Goal: Find specific page/section: Find specific page/section

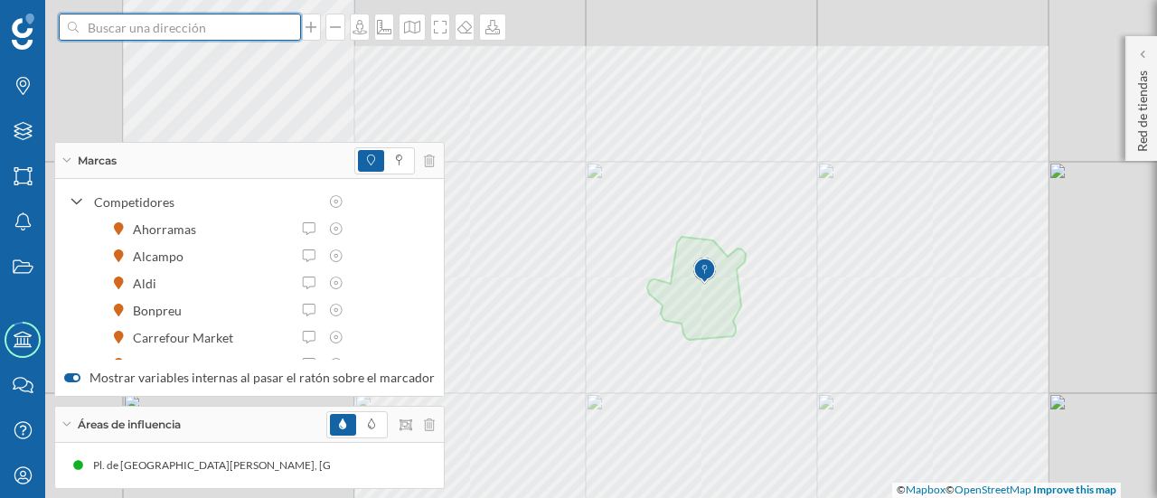
click at [192, 32] on input at bounding box center [180, 27] width 202 height 27
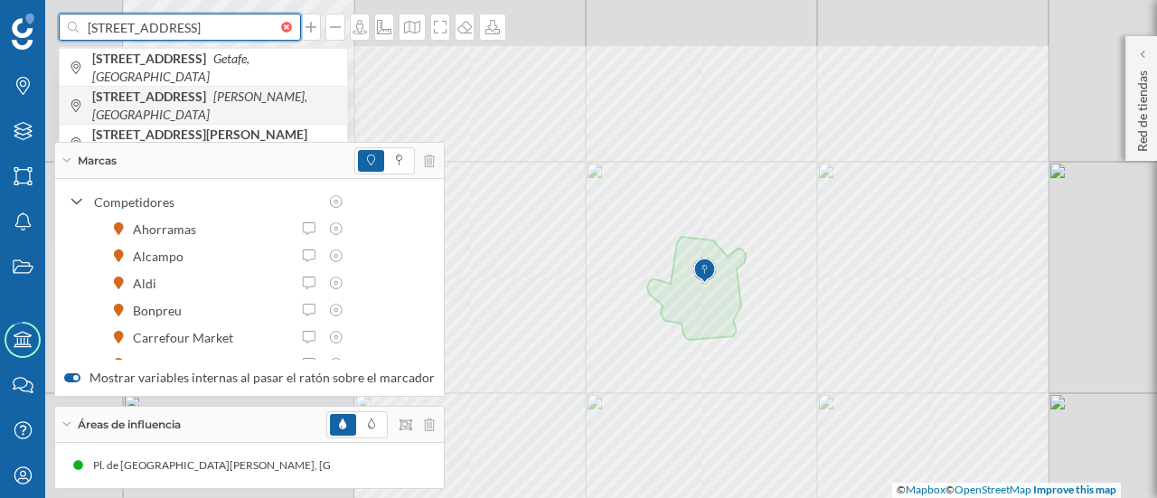
type input "[STREET_ADDRESS]"
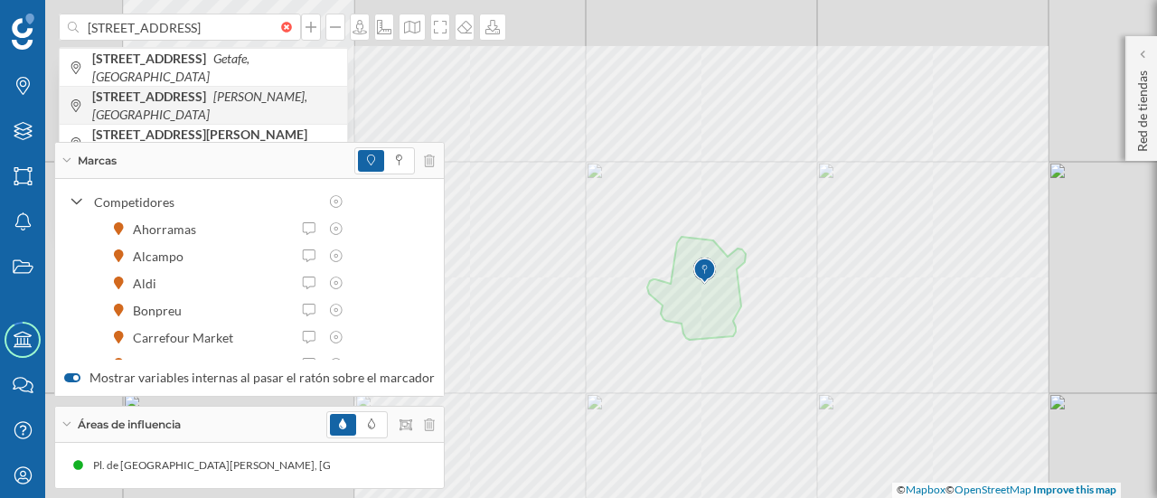
click at [163, 106] on icon "[PERSON_NAME], [GEOGRAPHIC_DATA]" at bounding box center [199, 105] width 215 height 33
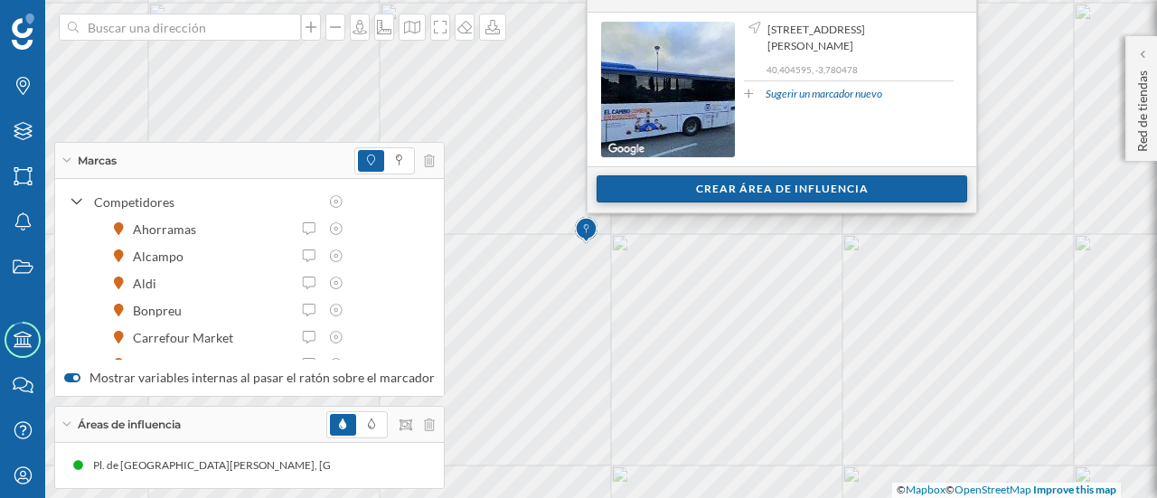
click at [659, 184] on div "Crear área de influencia" at bounding box center [781, 188] width 371 height 27
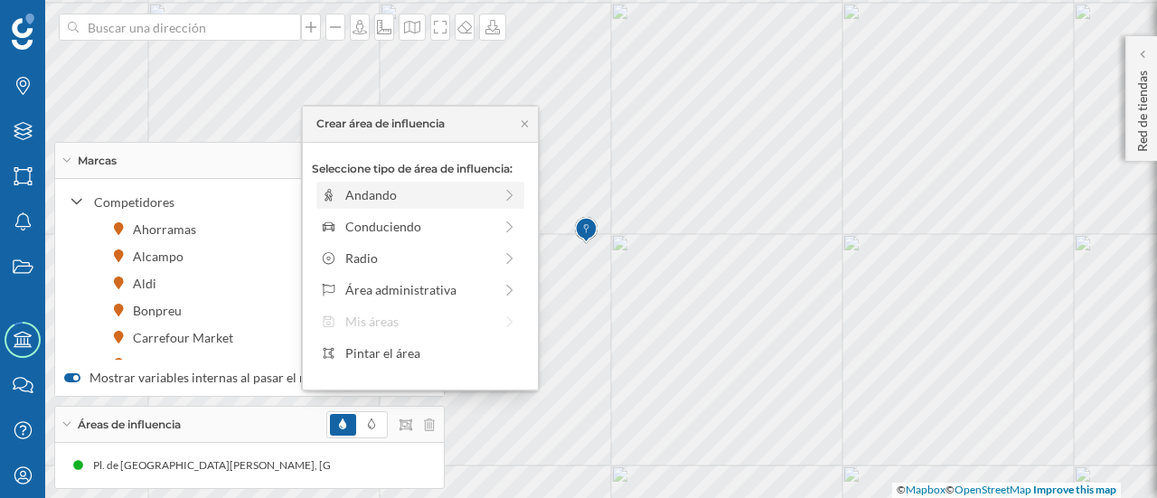
click at [403, 194] on div "Andando" at bounding box center [418, 194] width 147 height 19
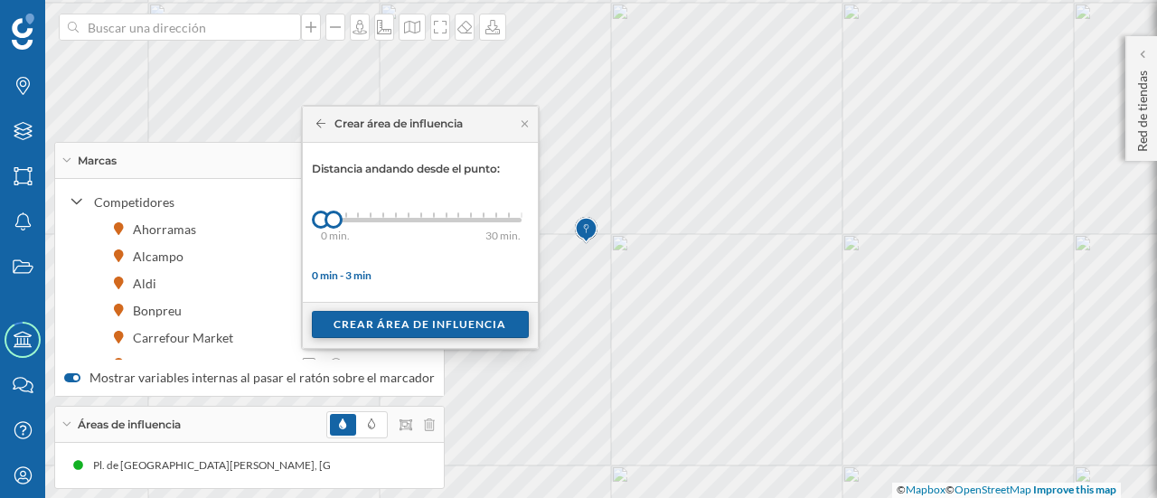
click at [362, 319] on div "Crear área de influencia" at bounding box center [420, 324] width 217 height 27
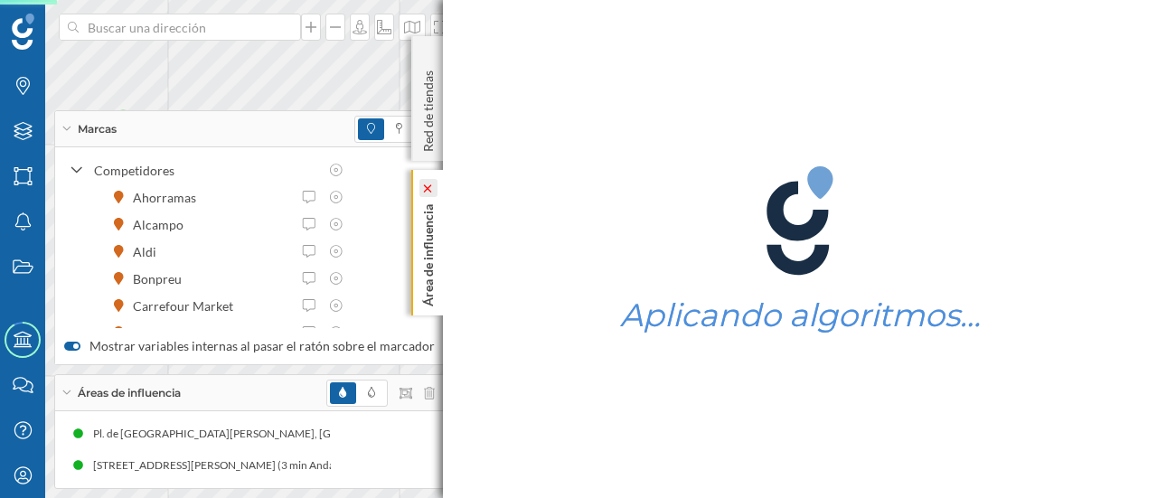
click at [432, 196] on icon at bounding box center [428, 188] width 18 height 18
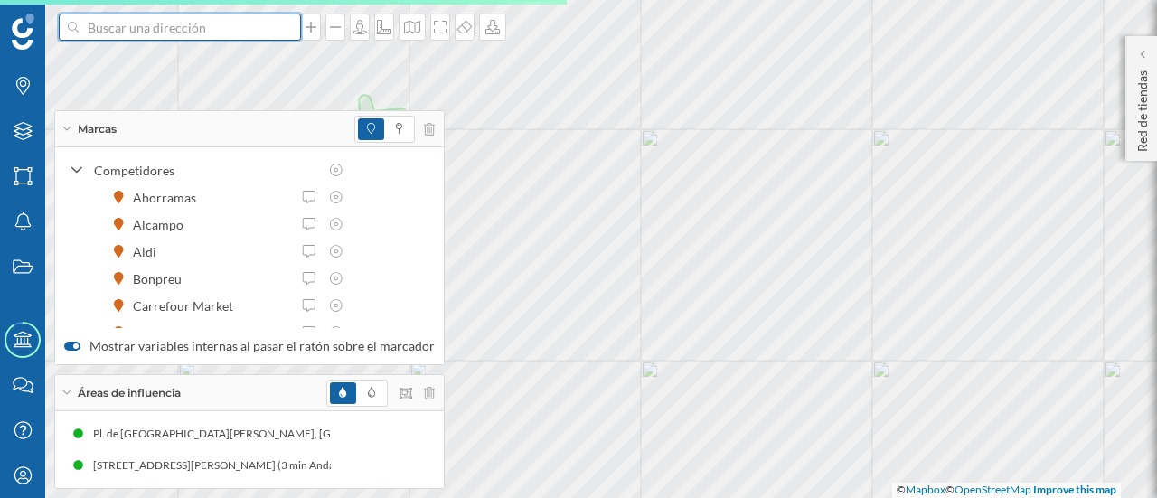
click at [165, 23] on input at bounding box center [180, 27] width 202 height 27
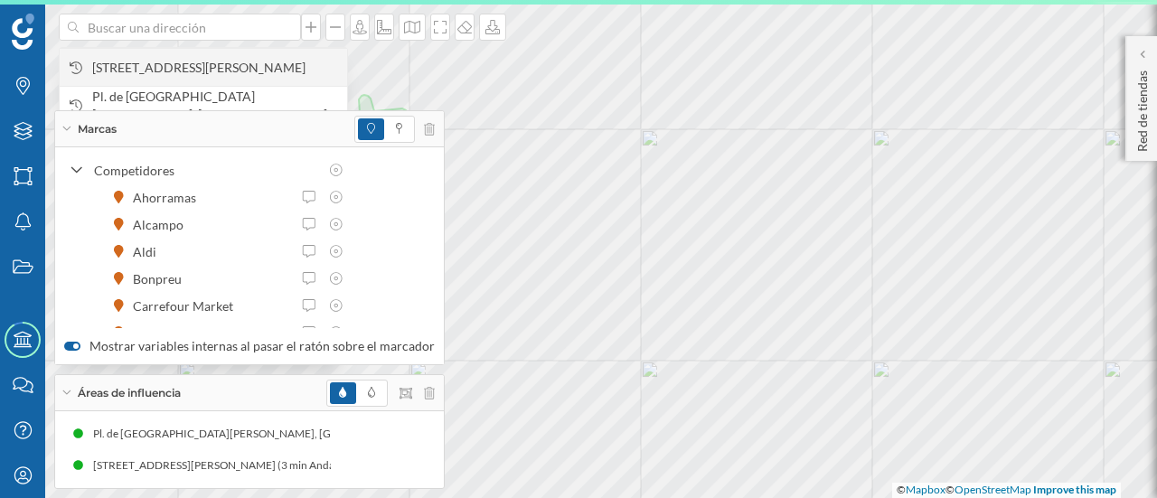
click at [187, 71] on span "[STREET_ADDRESS][PERSON_NAME]" at bounding box center [215, 68] width 246 height 18
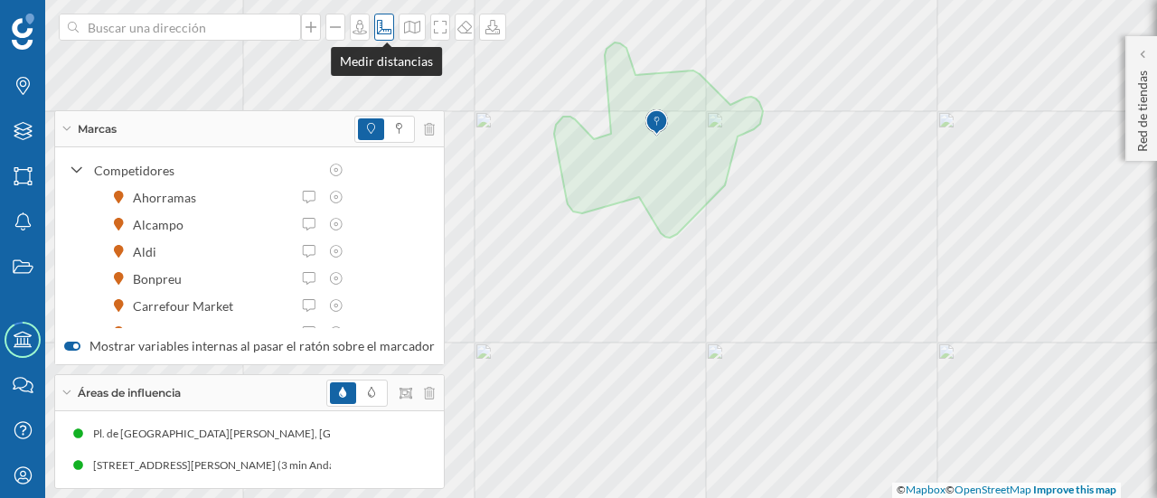
click at [385, 37] on div at bounding box center [384, 27] width 20 height 27
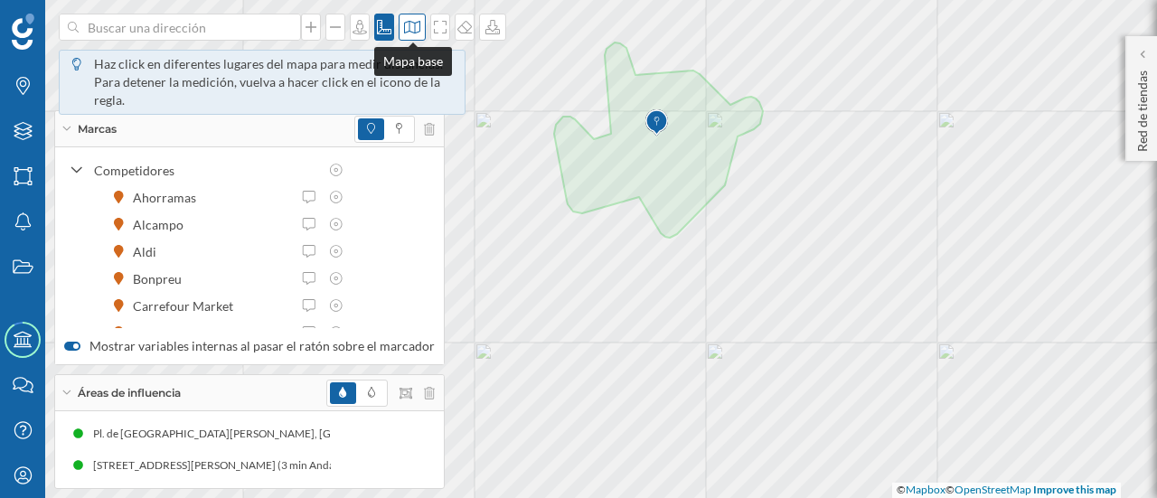
click at [424, 30] on div at bounding box center [412, 27] width 27 height 27
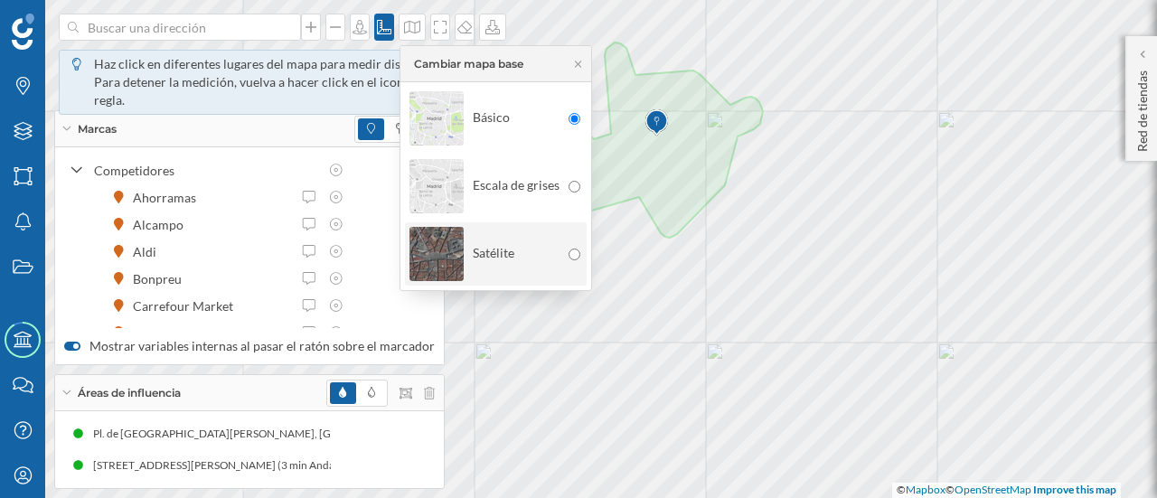
click at [516, 266] on div "Satélite" at bounding box center [484, 253] width 150 height 63
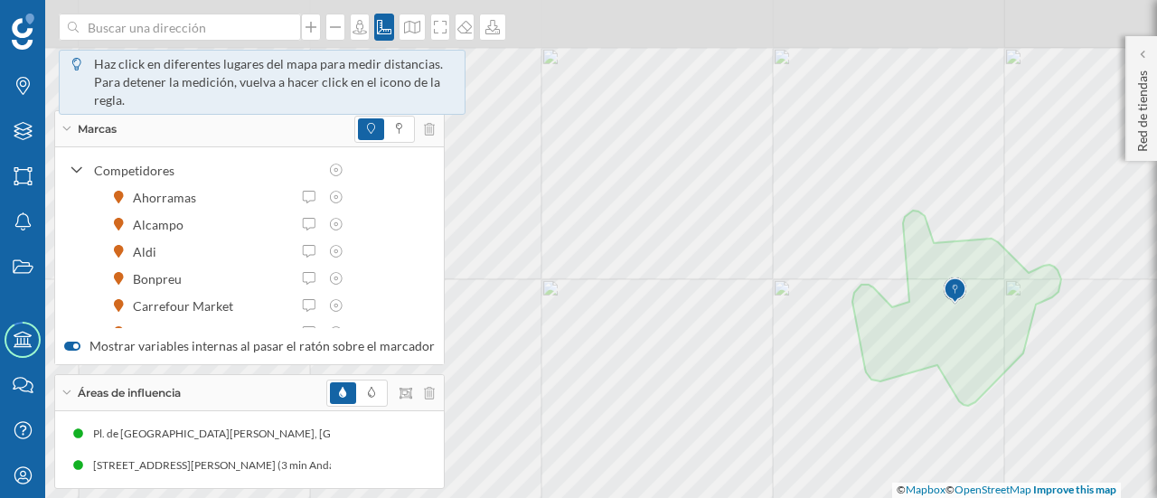
click at [912, 497] on html "Haz click en diferentes lugares [PERSON_NAME] para medir distancias. Para deten…" at bounding box center [578, 249] width 1157 height 498
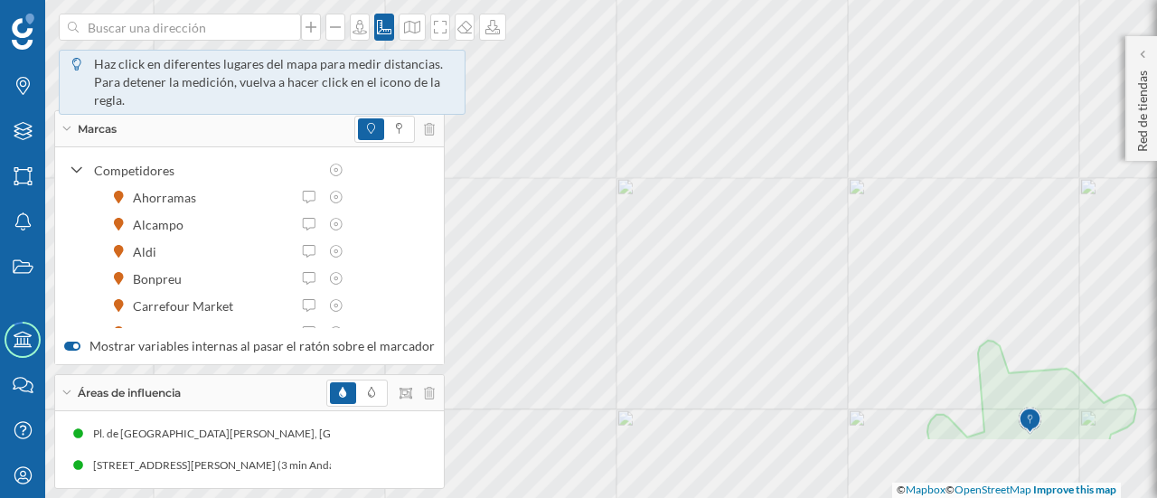
click at [630, 0] on html "Haz click en diferentes lugares [PERSON_NAME] para medir distancias. Para deten…" at bounding box center [578, 249] width 1157 height 498
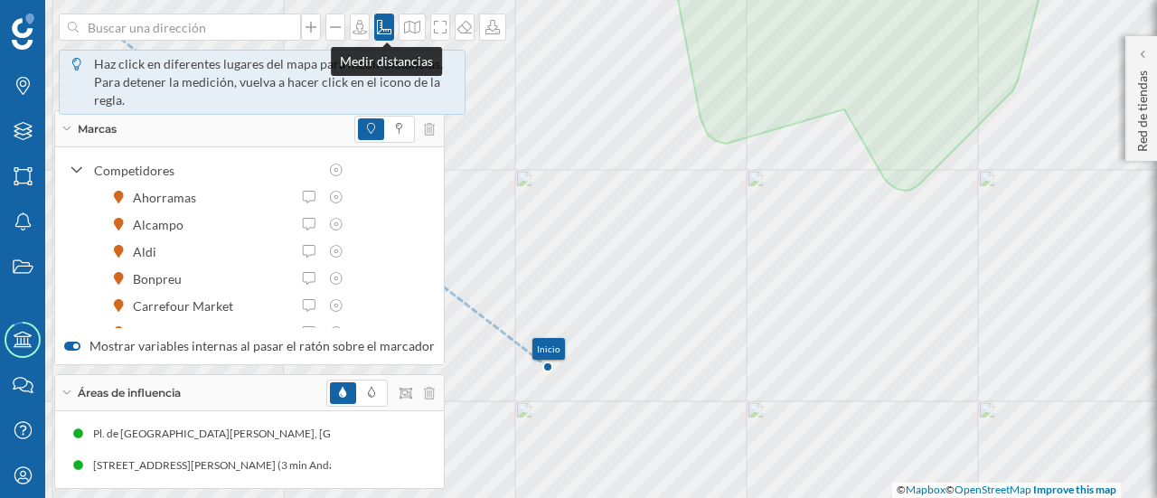
click at [390, 34] on div at bounding box center [384, 27] width 20 height 27
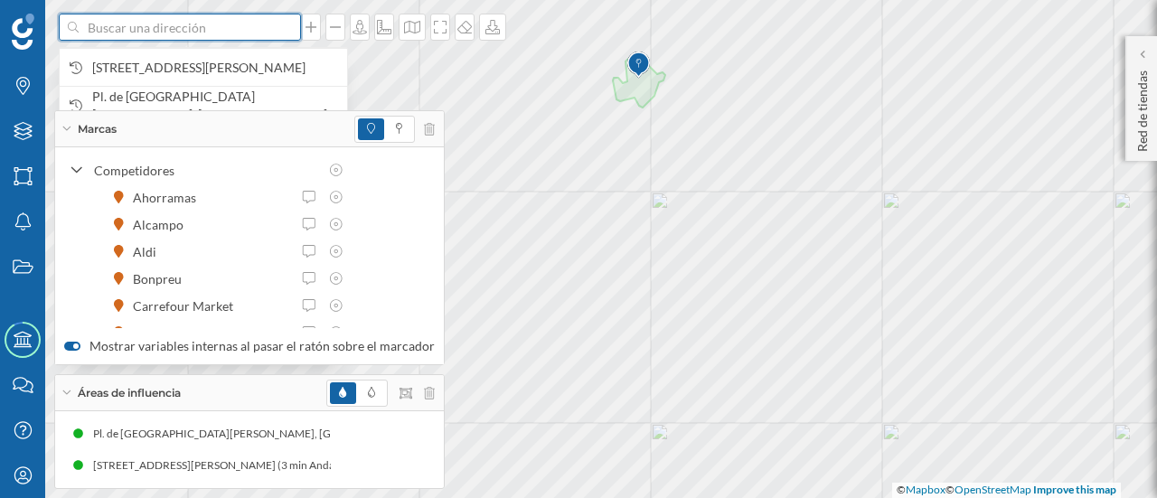
click at [238, 21] on input at bounding box center [180, 27] width 202 height 27
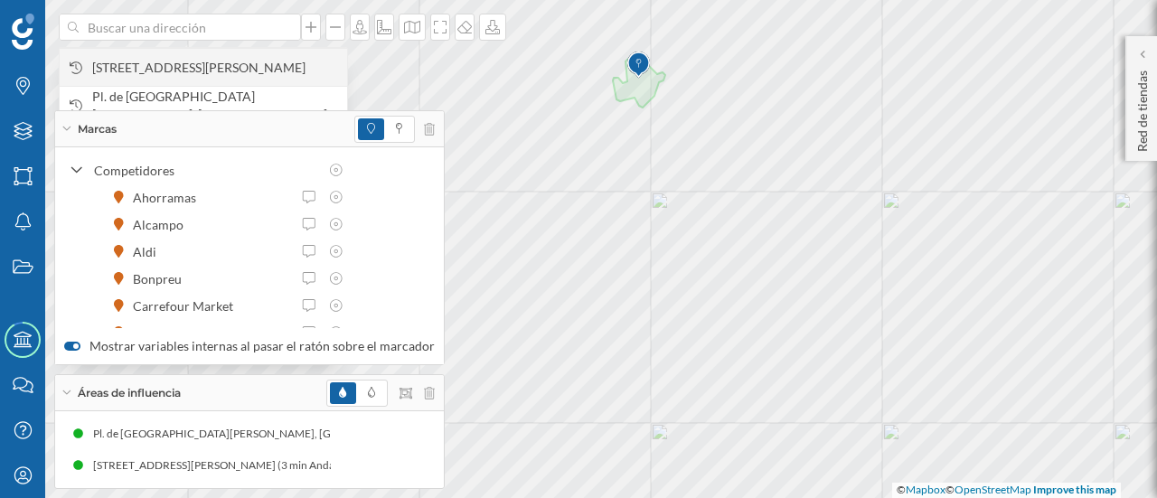
click at [217, 62] on span "[STREET_ADDRESS][PERSON_NAME]" at bounding box center [215, 68] width 246 height 18
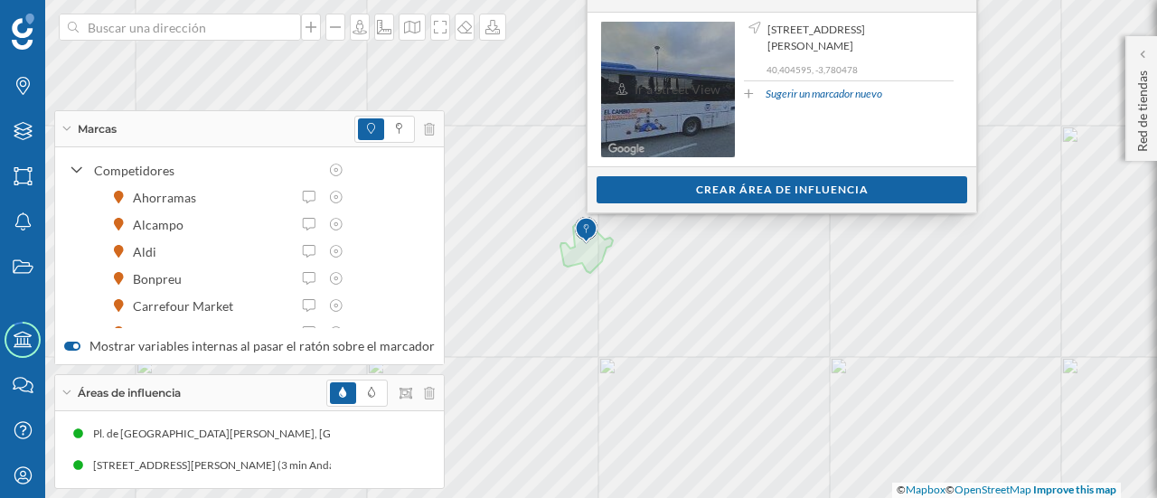
click at [634, 99] on span "Ir a Street View" at bounding box center [677, 89] width 86 height 18
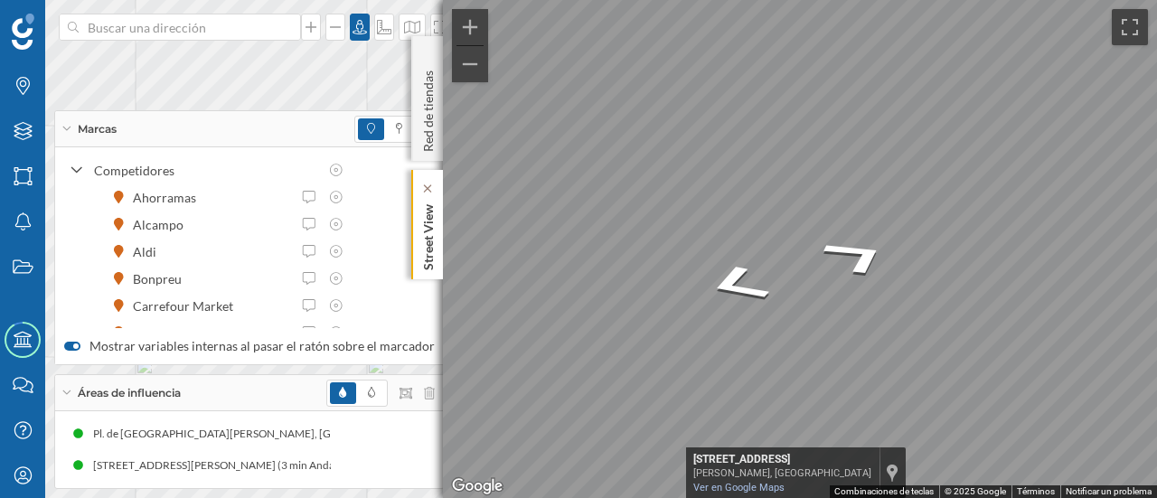
click at [443, 233] on div "Street View ← Mover a la izquierda → Mover a la derecha ↑ Mover hacia arriba ↓ …" at bounding box center [800, 249] width 714 height 498
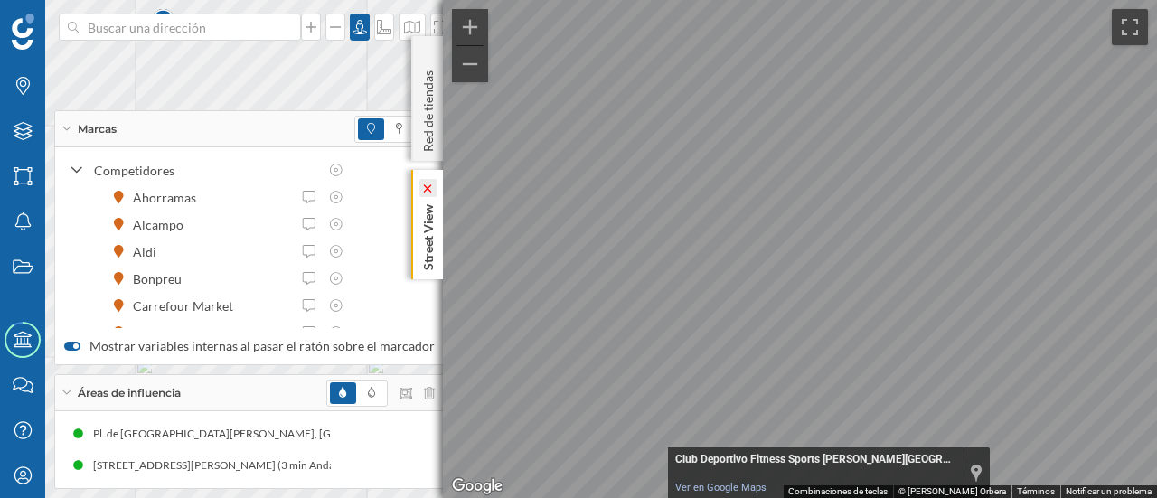
click at [427, 182] on icon at bounding box center [428, 188] width 18 height 18
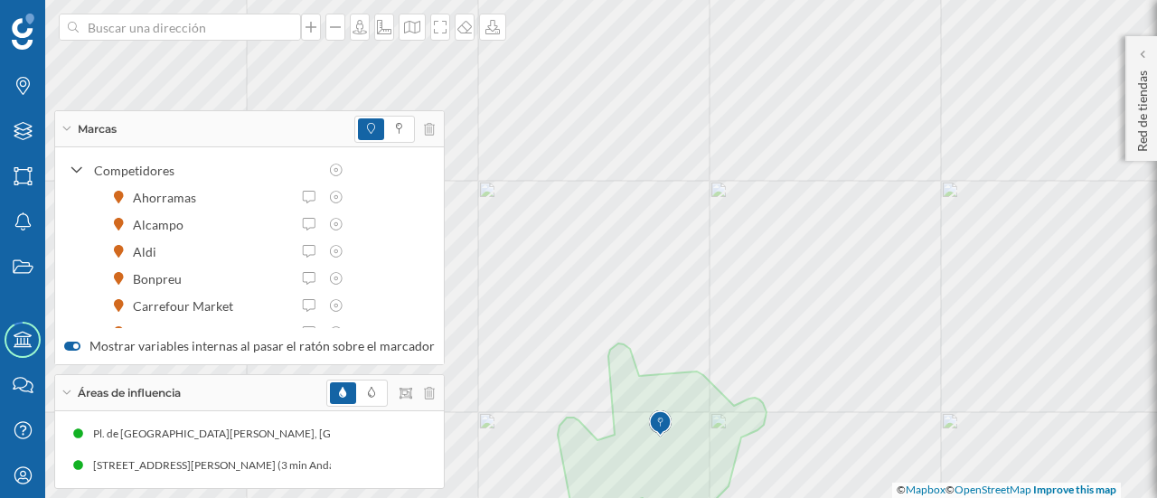
click at [662, 424] on img at bounding box center [660, 424] width 23 height 36
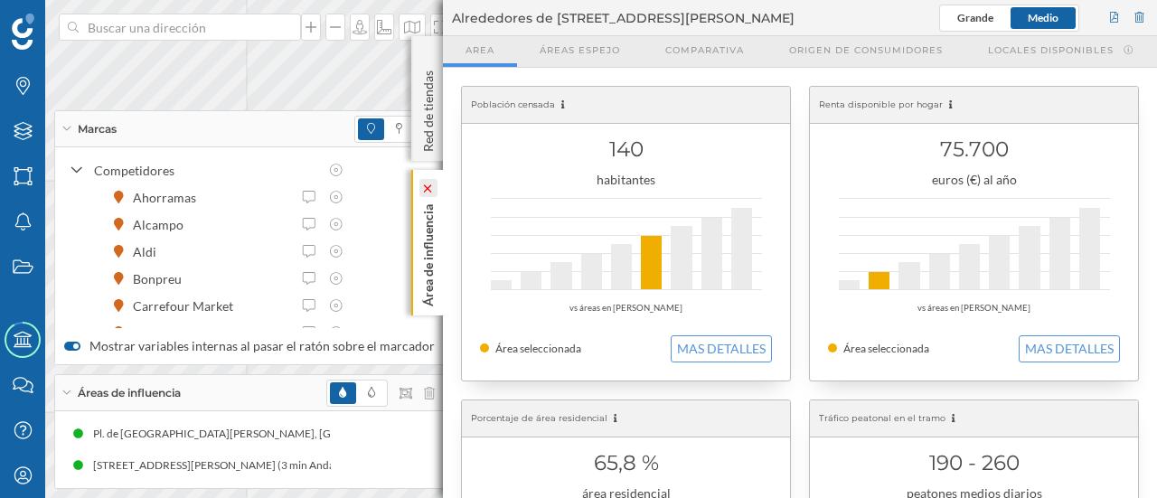
click at [423, 188] on icon at bounding box center [427, 188] width 13 height 8
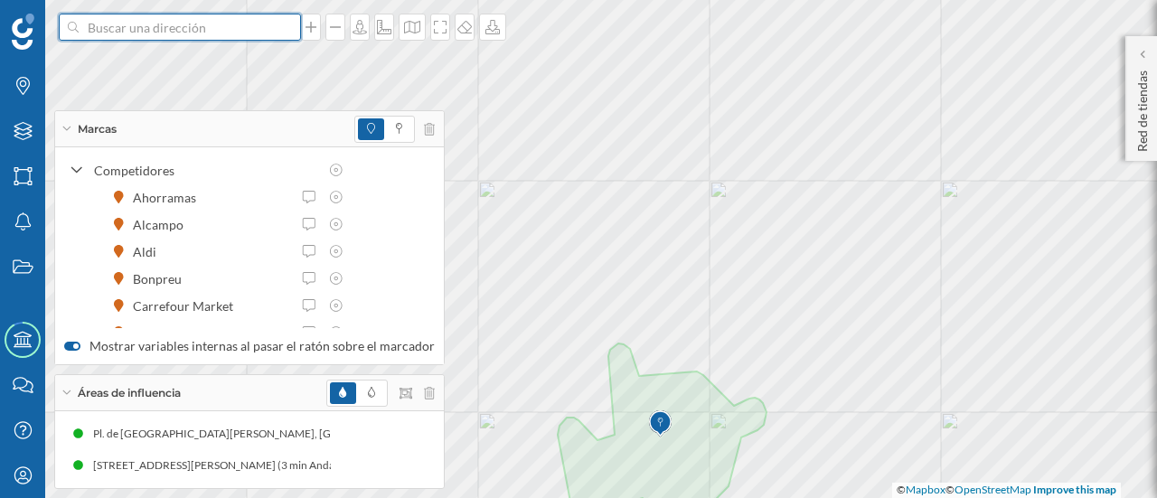
click at [236, 37] on input at bounding box center [180, 27] width 202 height 27
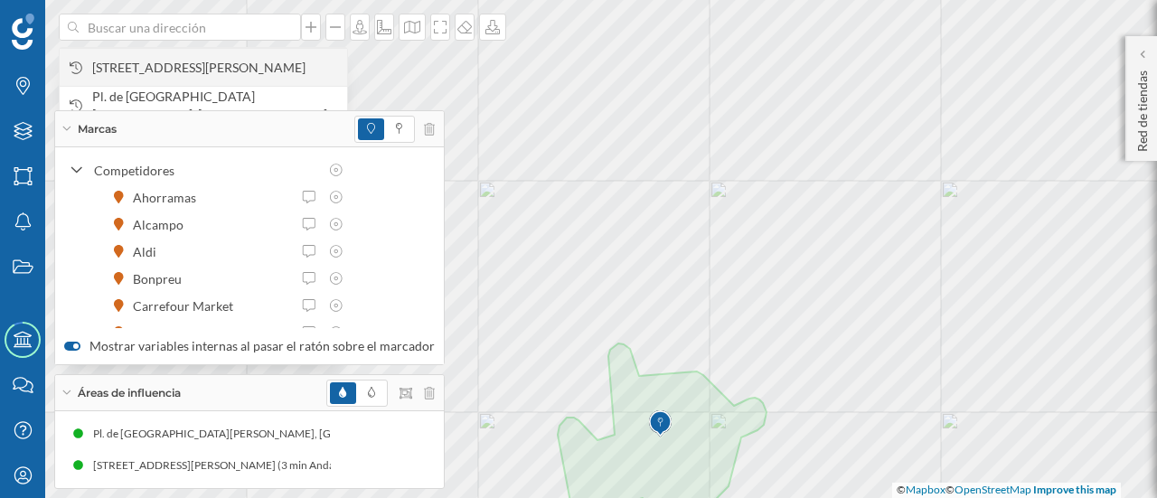
click at [233, 71] on span "[STREET_ADDRESS][PERSON_NAME]" at bounding box center [215, 68] width 246 height 18
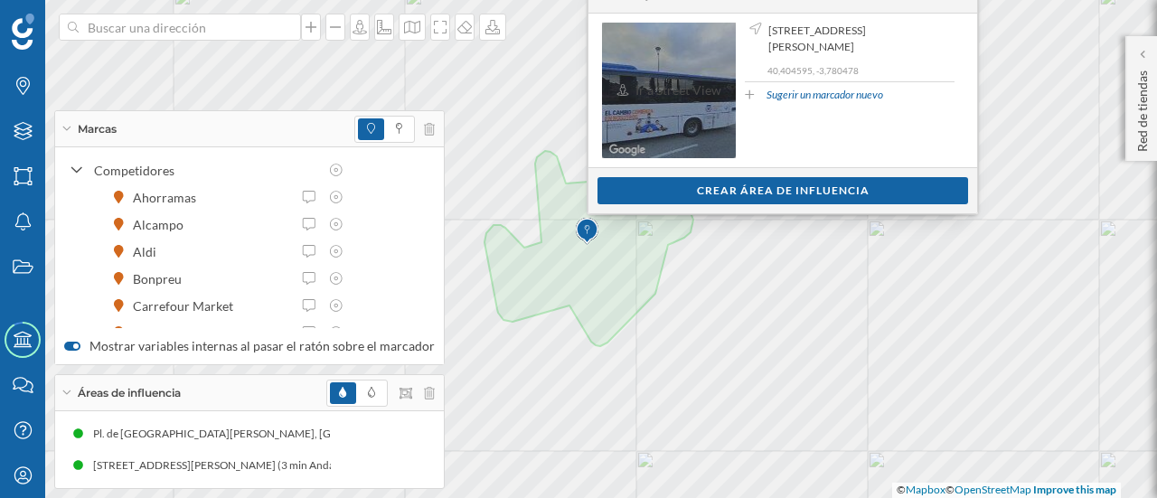
click at [635, 99] on span "Ir a Street View" at bounding box center [678, 90] width 86 height 18
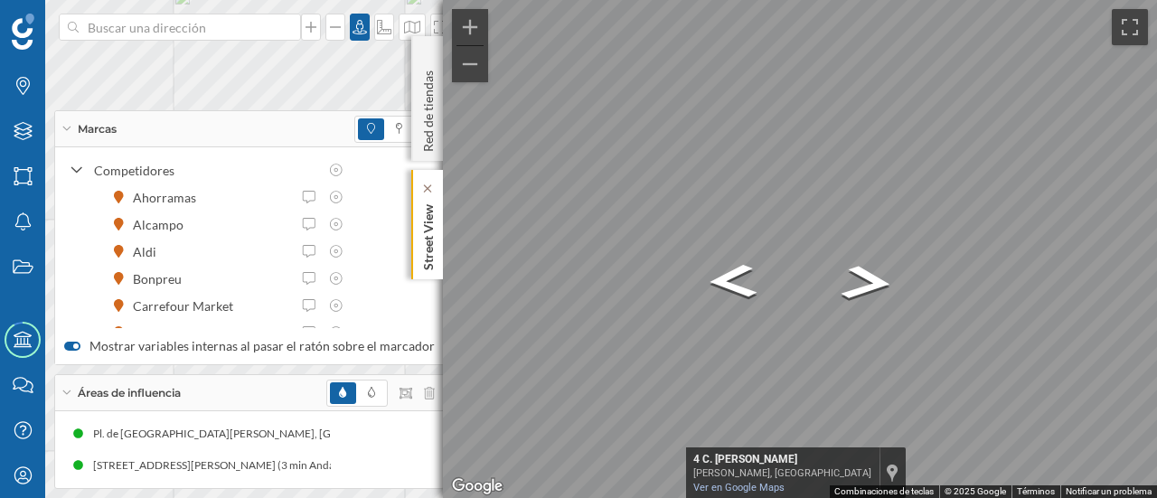
click at [443, 212] on div "Street View ← Mover a la izquierda → Mover a la derecha ↑ Mover hacia arriba ↓ …" at bounding box center [800, 249] width 714 height 498
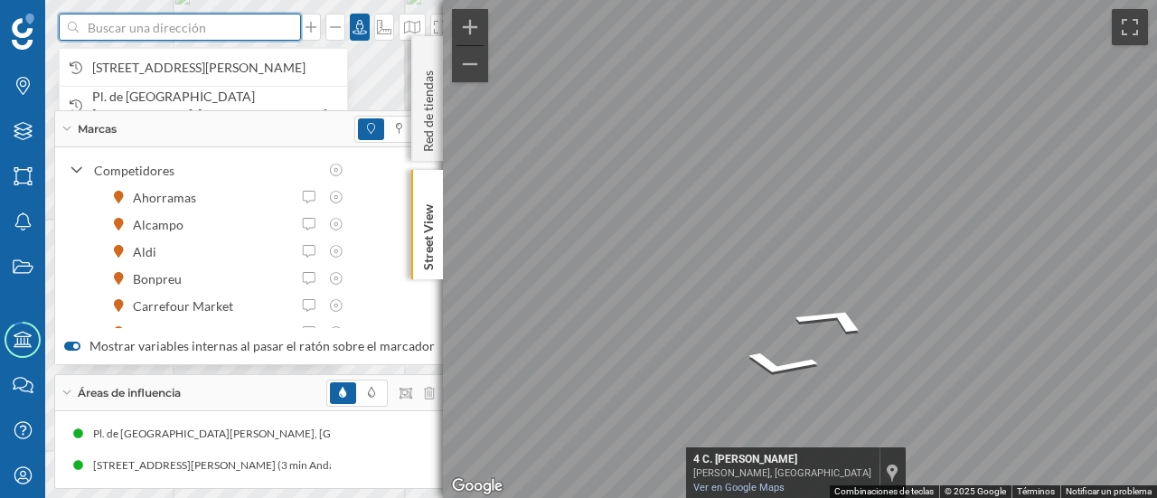
click at [121, 23] on input at bounding box center [180, 27] width 202 height 27
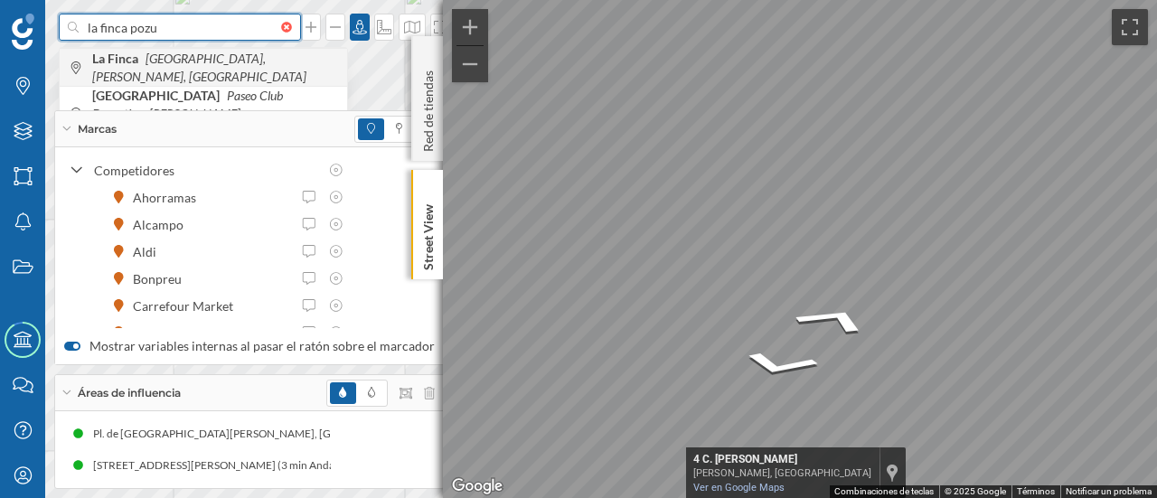
type input "la finca pozu"
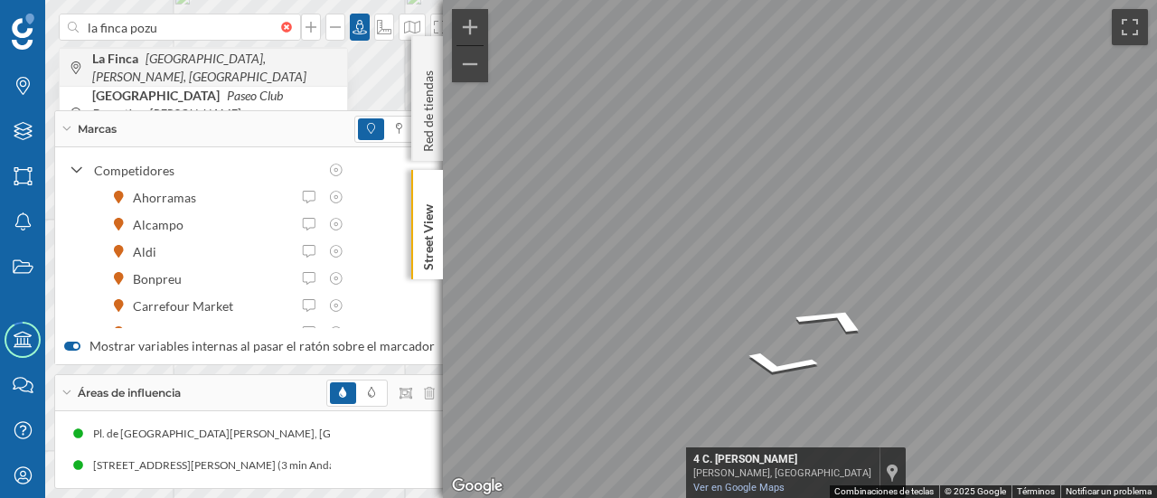
click at [136, 71] on icon "[GEOGRAPHIC_DATA], [PERSON_NAME], [GEOGRAPHIC_DATA]" at bounding box center [199, 67] width 214 height 33
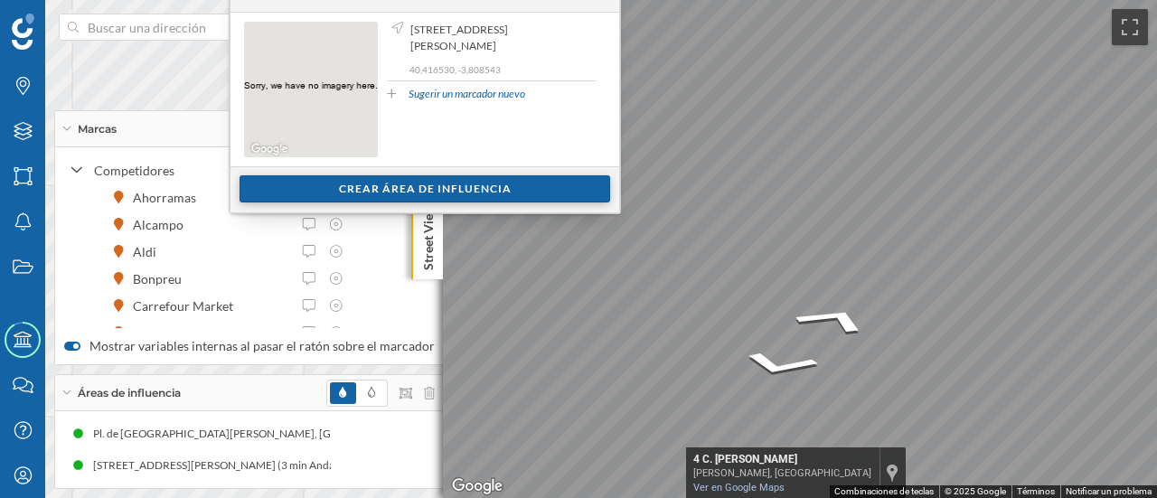
click at [294, 183] on div "Crear área de influencia" at bounding box center [424, 188] width 371 height 27
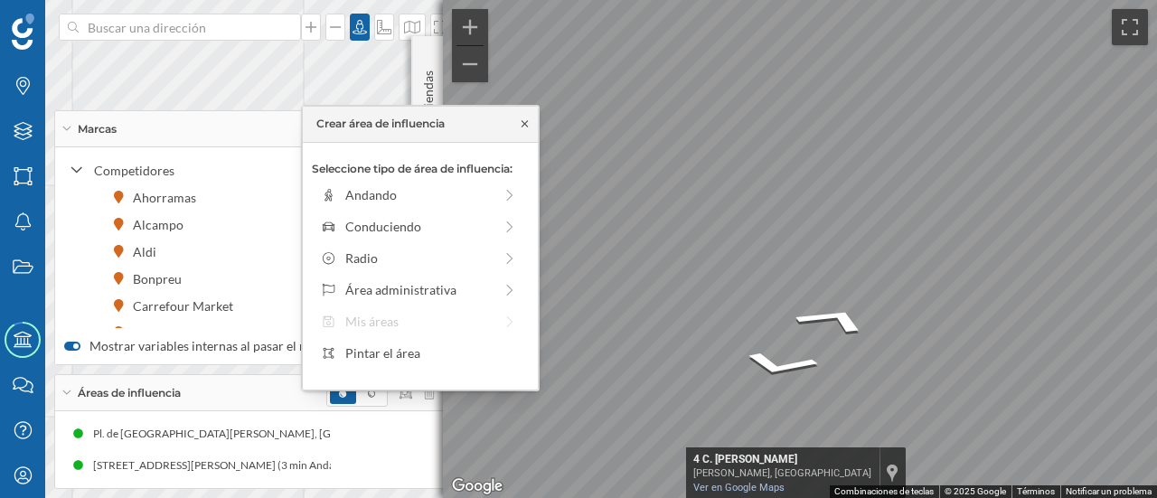
click at [518, 120] on icon at bounding box center [525, 123] width 14 height 11
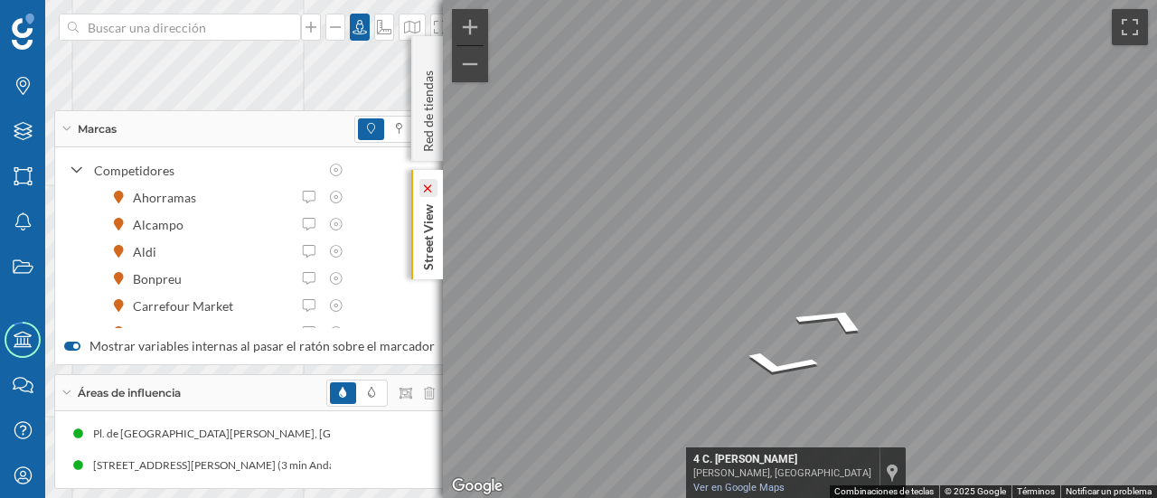
click at [428, 185] on icon at bounding box center [427, 188] width 13 height 8
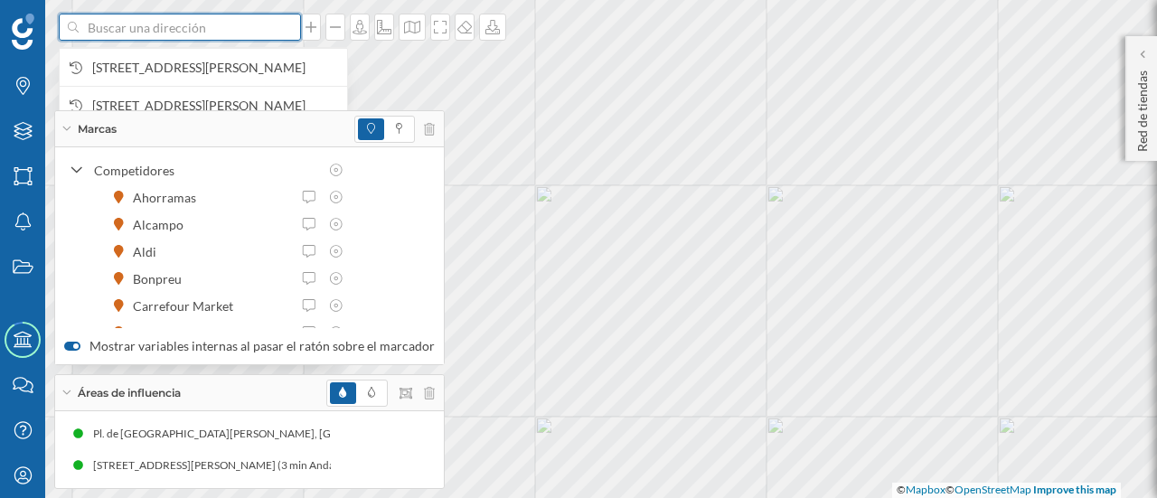
click at [150, 33] on input at bounding box center [180, 27] width 202 height 27
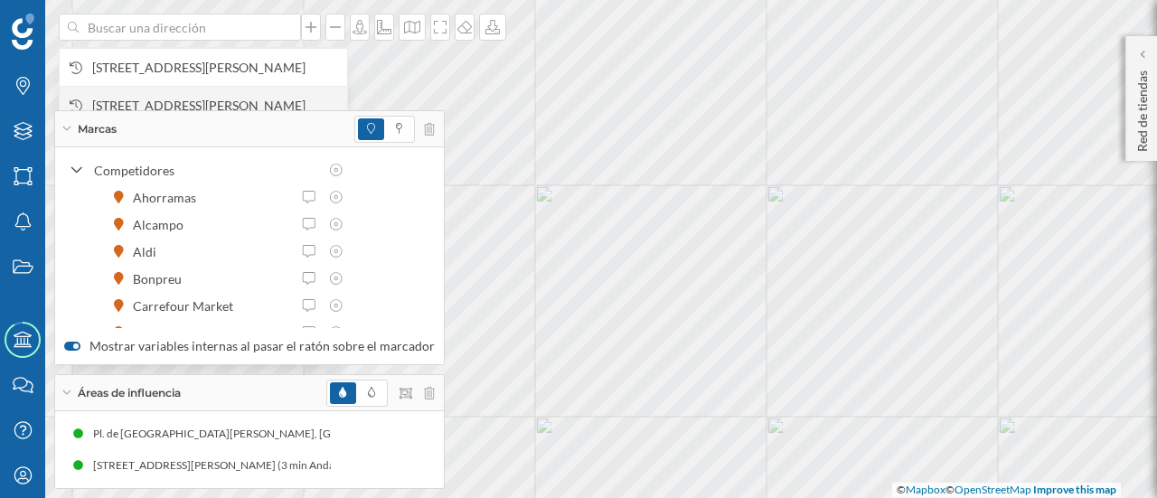
click at [144, 99] on span "[STREET_ADDRESS][PERSON_NAME]" at bounding box center [215, 106] width 246 height 18
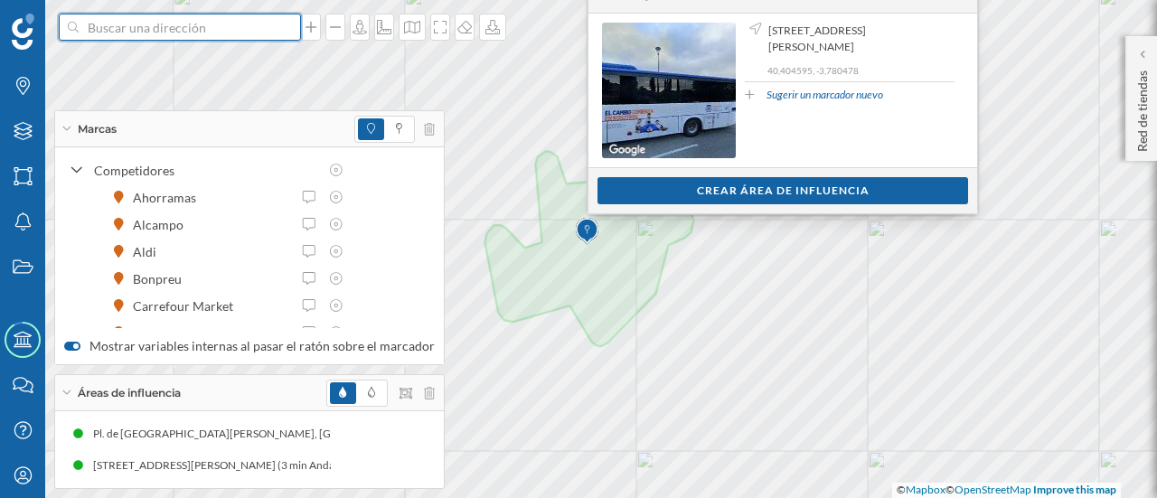
click at [123, 33] on input at bounding box center [180, 27] width 202 height 27
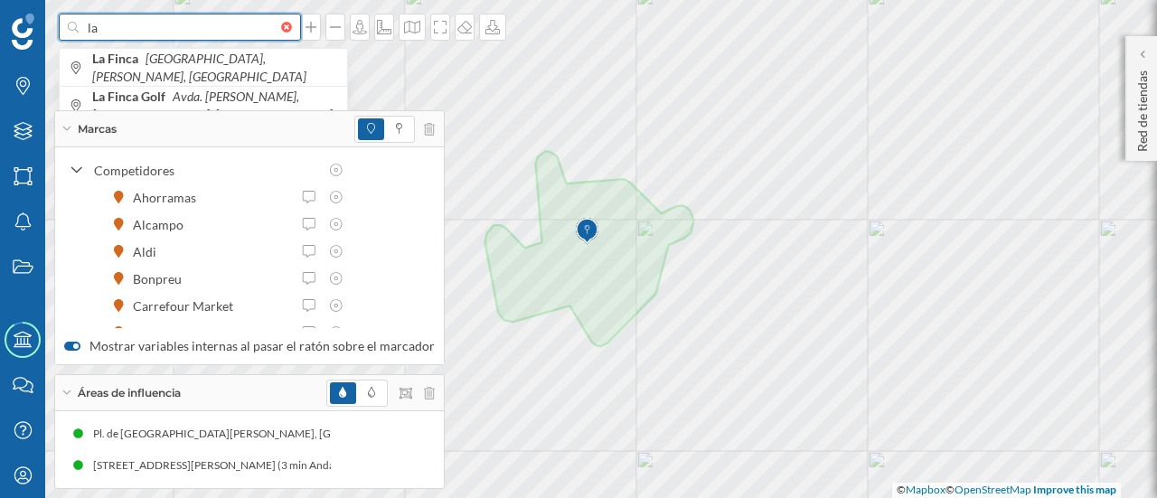
type input "l"
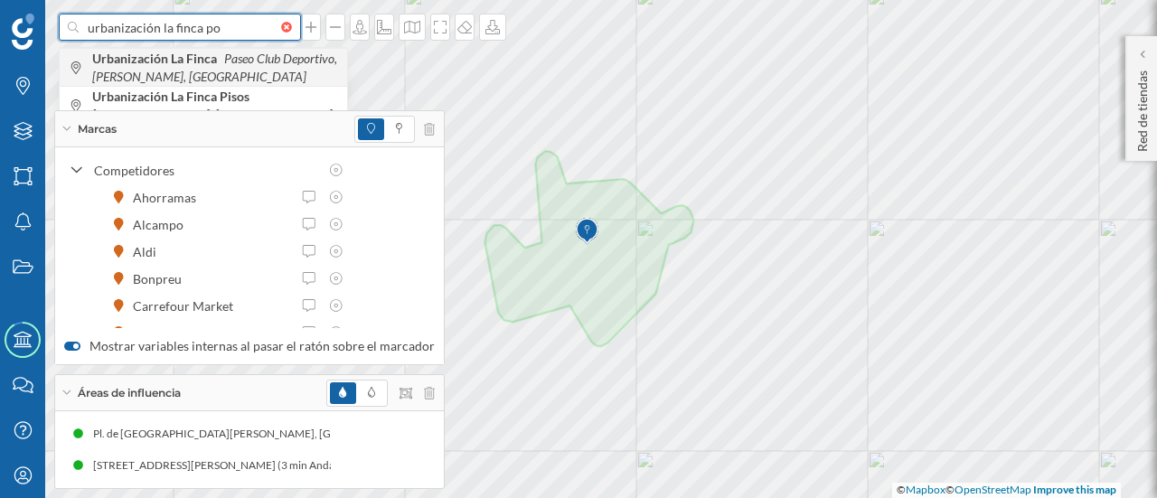
type input "urbanización la finca po"
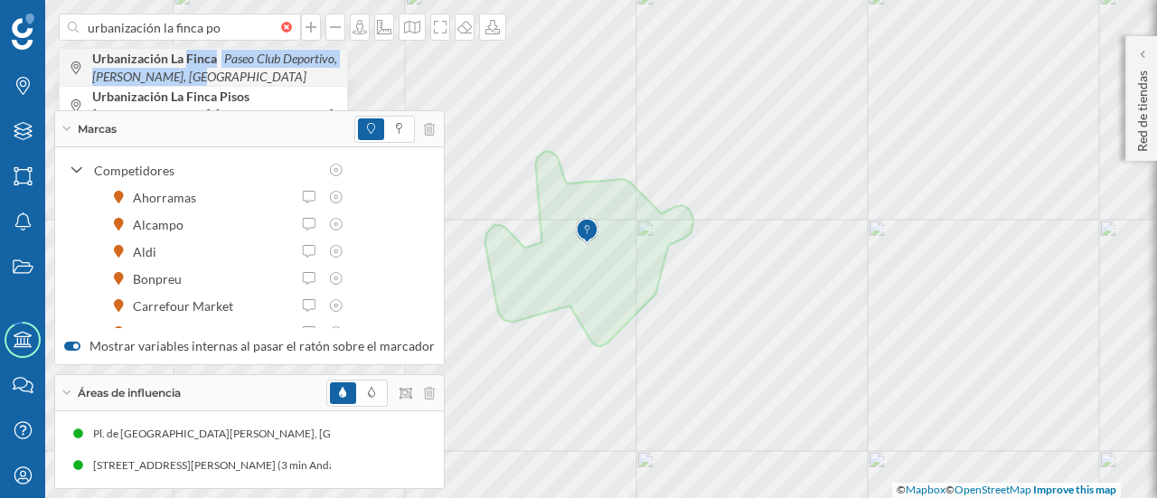
click at [187, 68] on icon "Paseo Club Deportivo, [PERSON_NAME], [GEOGRAPHIC_DATA]" at bounding box center [214, 67] width 245 height 33
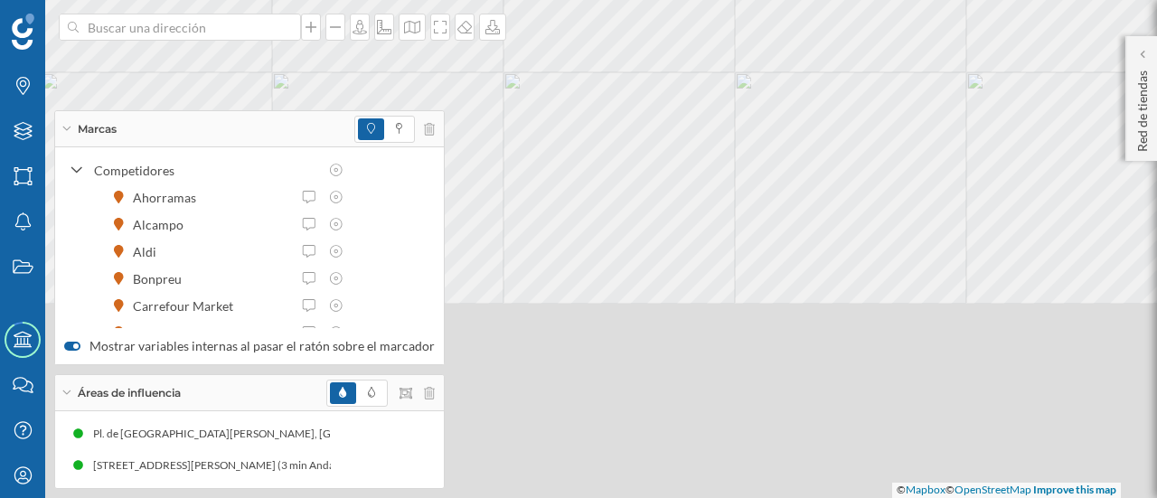
click at [653, 0] on html "Marcas Capas Áreas Notificaciones Estados Academy Contacta con nosotros Centro …" at bounding box center [578, 249] width 1157 height 498
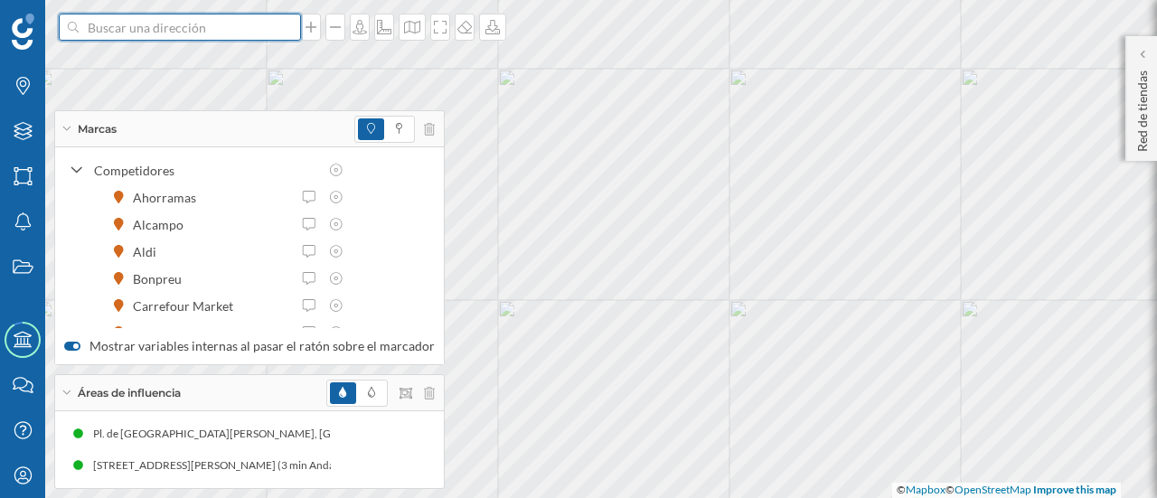
click at [178, 33] on input at bounding box center [180, 27] width 202 height 27
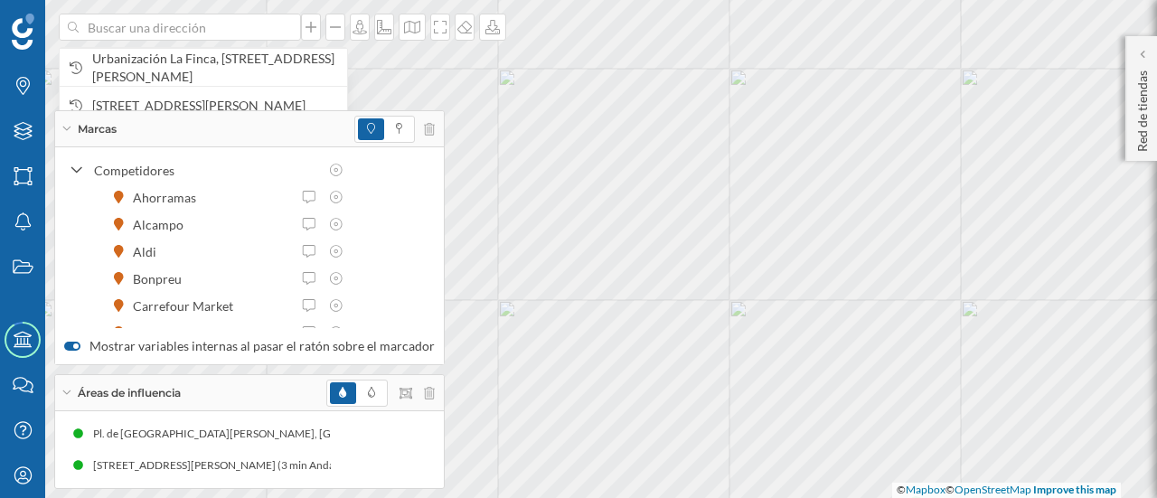
click at [66, 127] on icon at bounding box center [66, 129] width 10 height 5
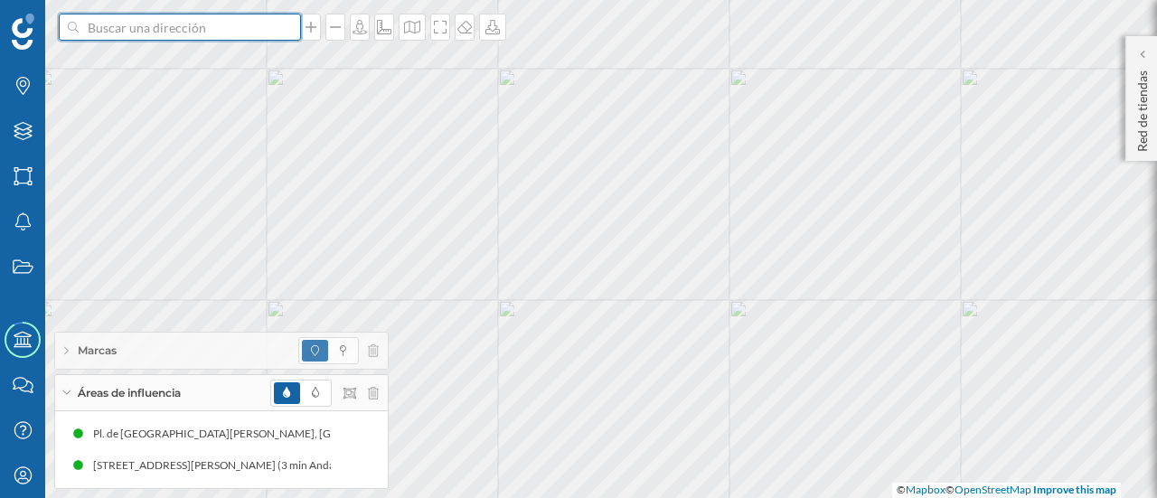
click at [133, 28] on input at bounding box center [180, 27] width 202 height 27
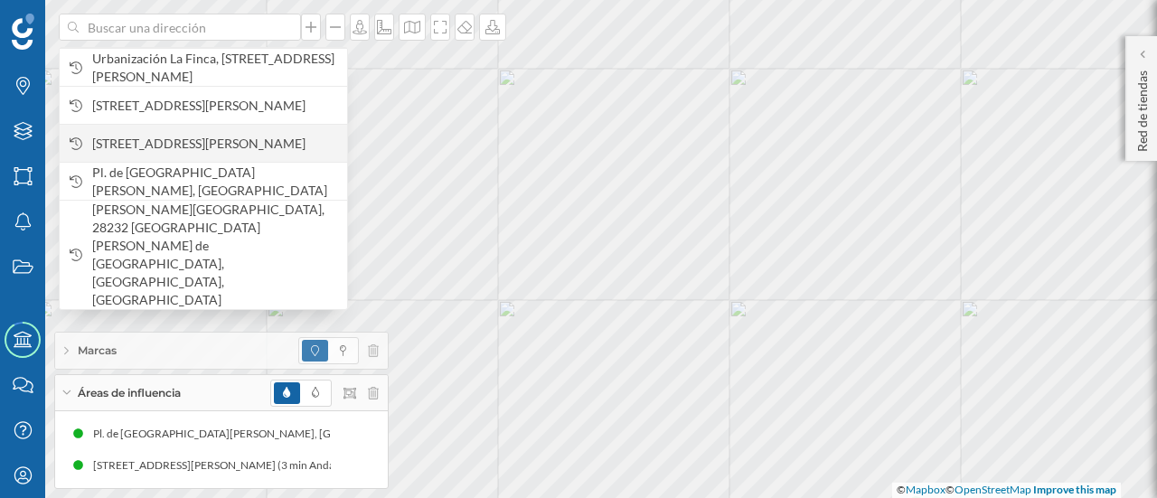
click at [120, 135] on span "[STREET_ADDRESS][PERSON_NAME]" at bounding box center [215, 144] width 246 height 18
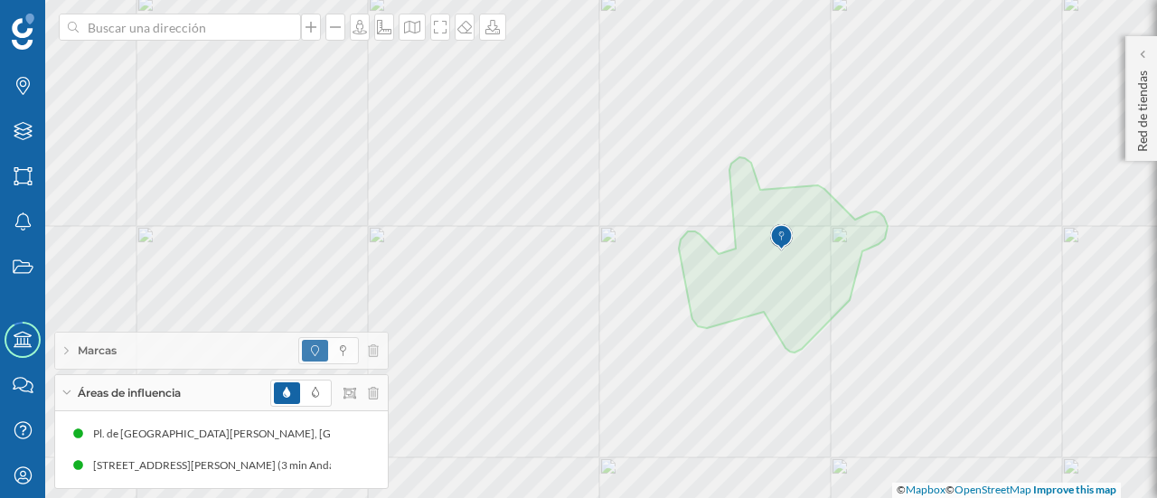
click at [356, 0] on html "Marcas Capas Áreas Notificaciones Estados Academy Contacta con nosotros Centro …" at bounding box center [578, 249] width 1157 height 498
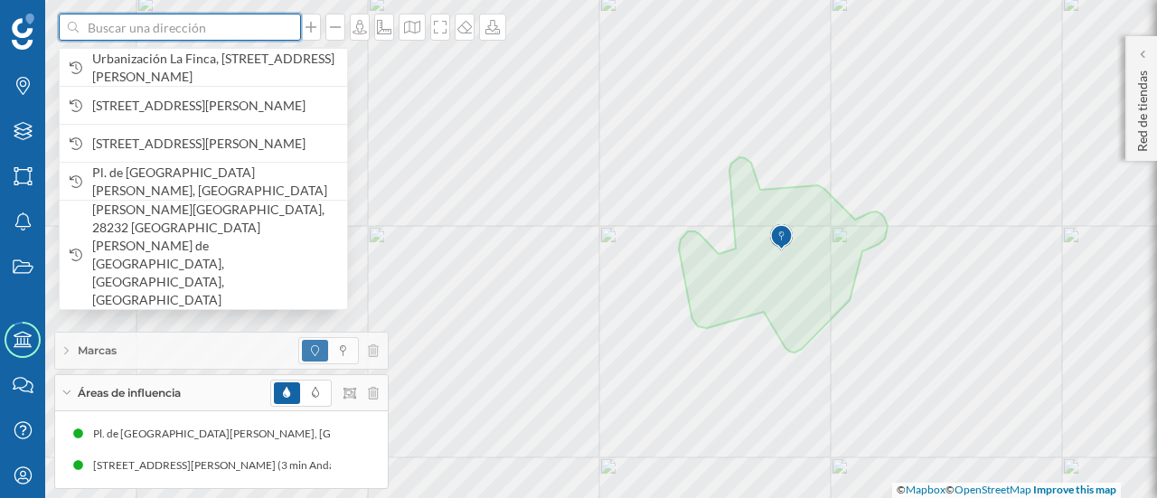
click at [105, 32] on input at bounding box center [180, 27] width 202 height 27
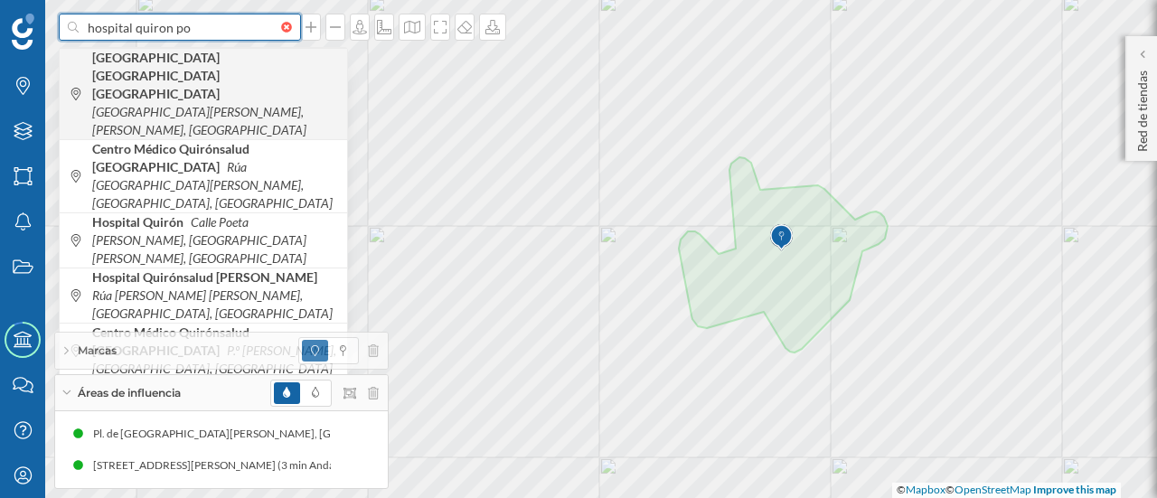
type input "hospital quiron po"
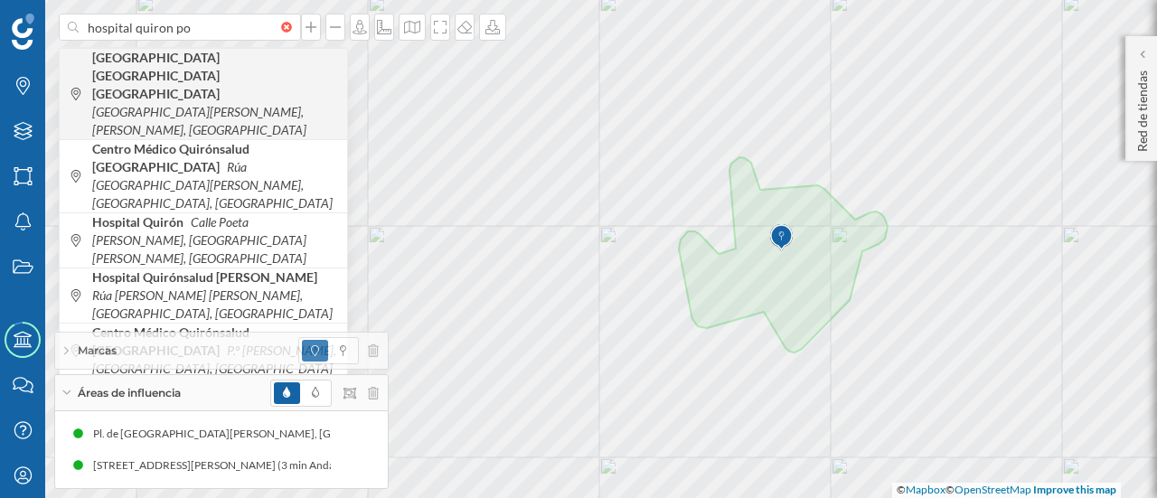
click at [146, 104] on icon "[GEOGRAPHIC_DATA][PERSON_NAME], [PERSON_NAME], [GEOGRAPHIC_DATA]" at bounding box center [199, 120] width 214 height 33
